Goal: Transaction & Acquisition: Purchase product/service

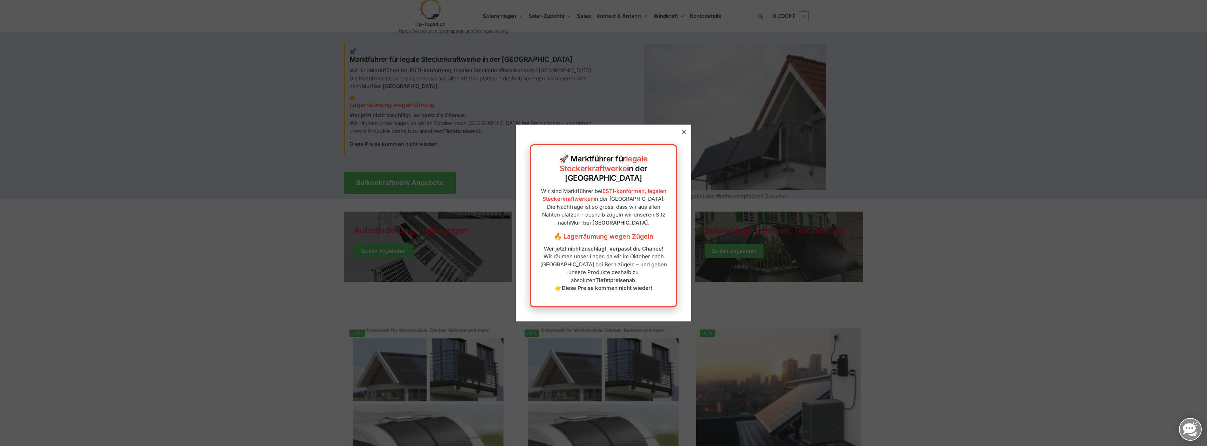
click at [682, 134] on icon at bounding box center [684, 132] width 4 height 4
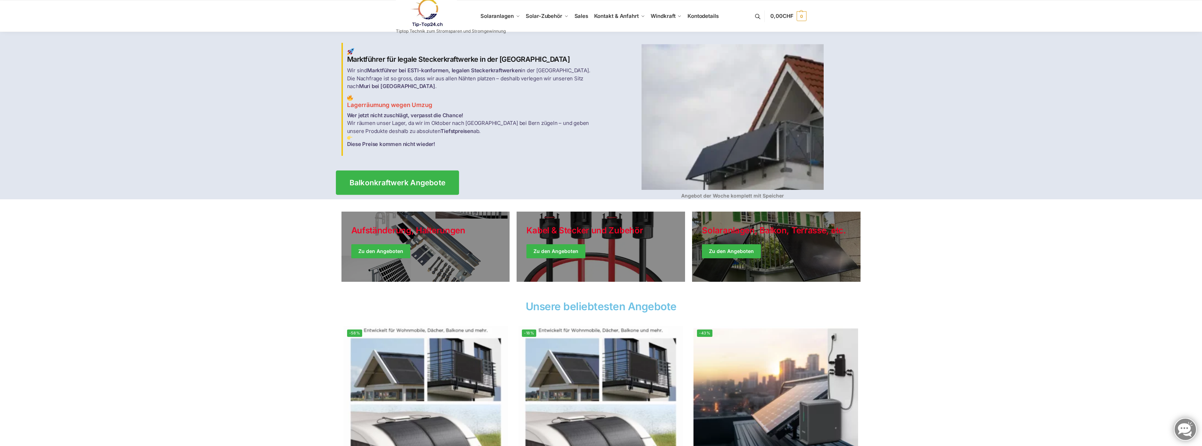
click at [378, 179] on span "Balkonkraftwerk Angebote" at bounding box center [397, 182] width 96 height 7
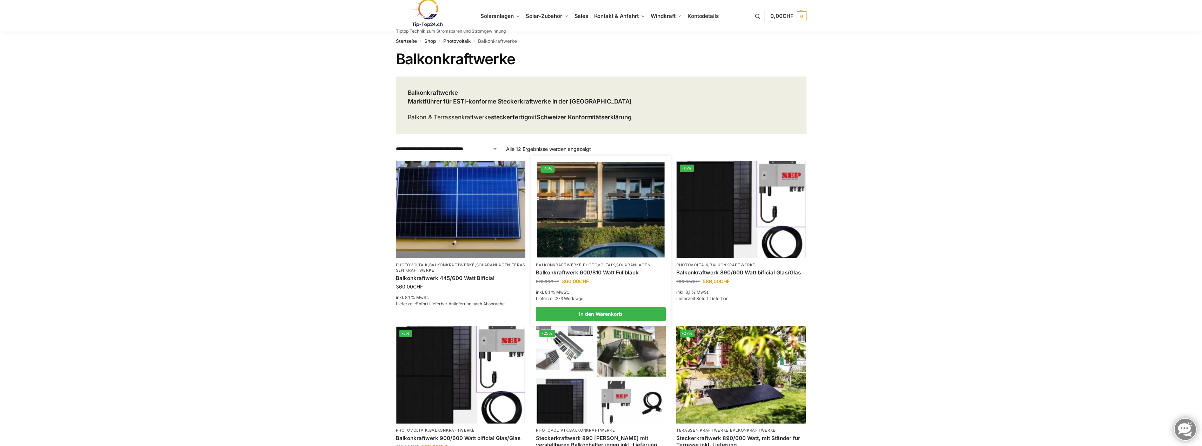
click at [609, 190] on img at bounding box center [600, 209] width 127 height 95
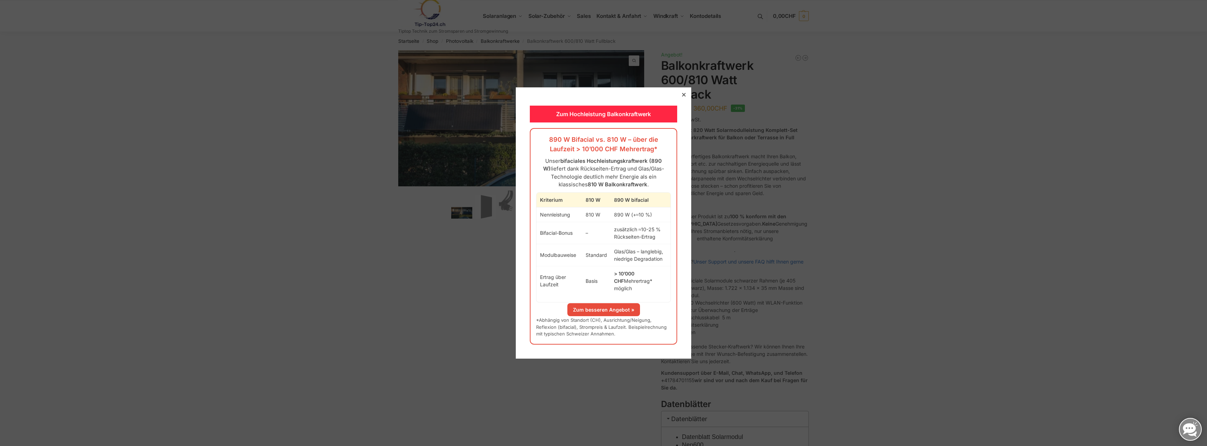
click at [682, 96] on icon at bounding box center [684, 95] width 4 height 4
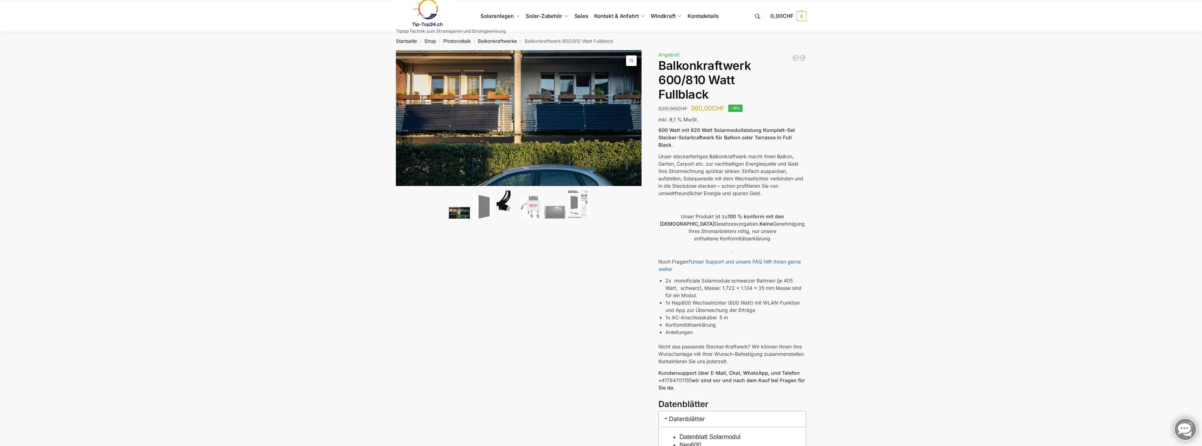
click at [502, 212] on img at bounding box center [506, 205] width 21 height 28
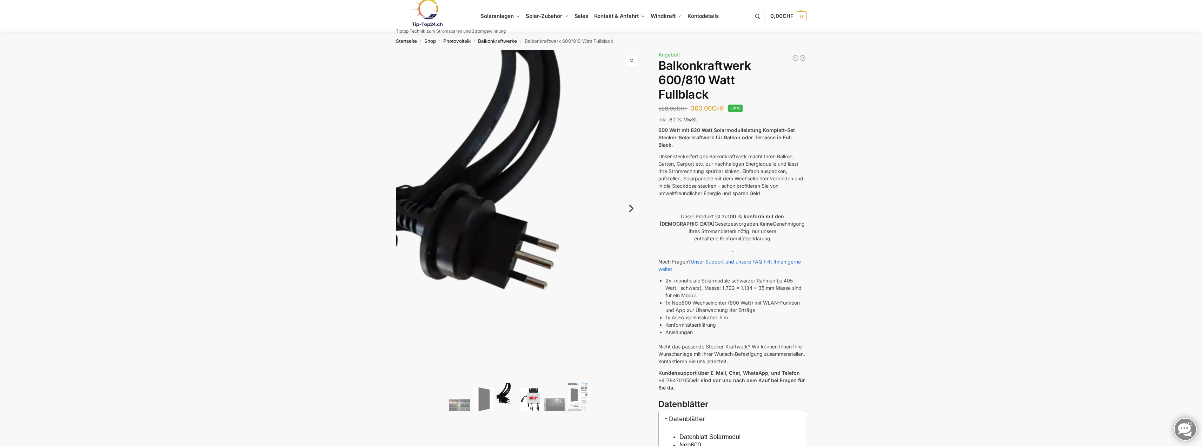
click at [534, 402] on img at bounding box center [530, 400] width 21 height 24
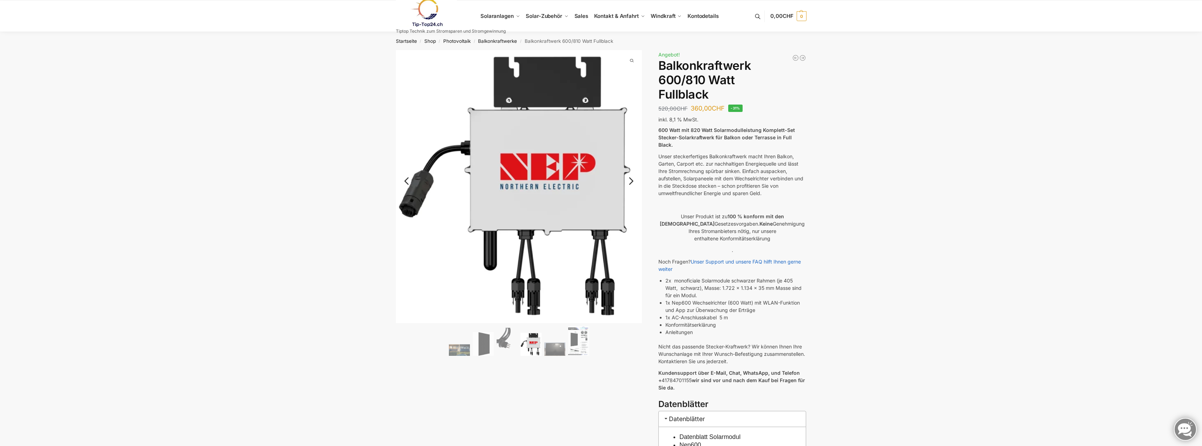
click at [557, 341] on ol at bounding box center [519, 342] width 246 height 32
click at [557, 352] on img at bounding box center [554, 348] width 21 height 13
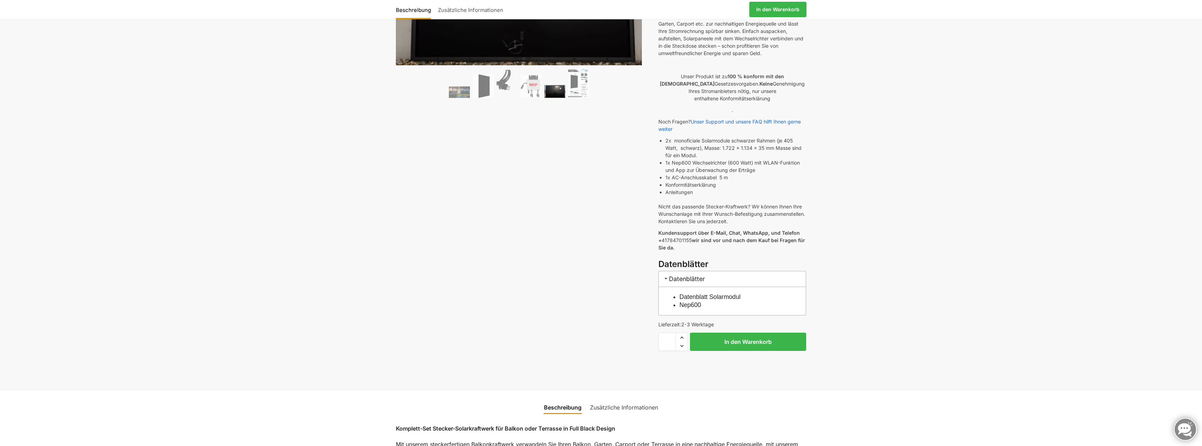
scroll to position [140, 0]
click at [697, 293] on link "Datenblatt Solarmodul" at bounding box center [709, 296] width 61 height 7
